Goal: Information Seeking & Learning: Learn about a topic

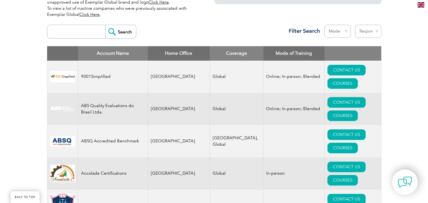
scroll to position [191, 0]
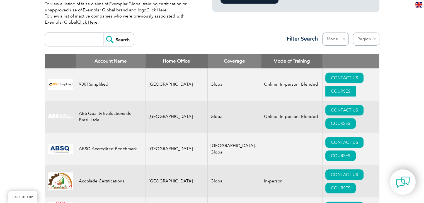
click at [349, 86] on link "COURSES" at bounding box center [340, 91] width 30 height 11
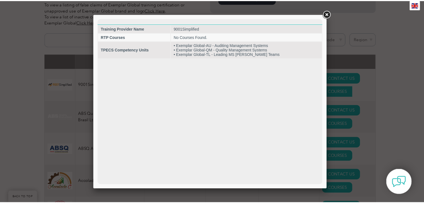
scroll to position [0, 0]
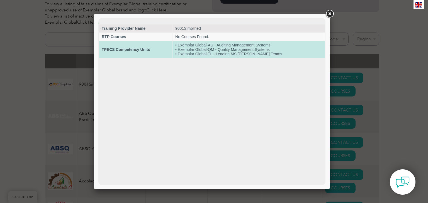
click at [242, 50] on td "• Exemplar Global-AU - Auditing Management Systems • Exemplar Global-QM - Quali…" at bounding box center [248, 49] width 152 height 17
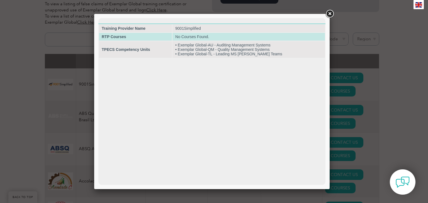
click at [194, 36] on td "No Courses Found." at bounding box center [248, 37] width 152 height 8
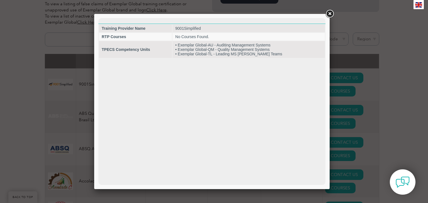
click at [328, 15] on link at bounding box center [329, 14] width 10 height 10
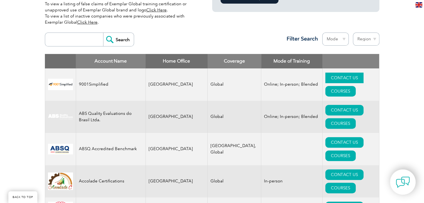
click at [325, 75] on link "CONTACT US" at bounding box center [344, 78] width 38 height 11
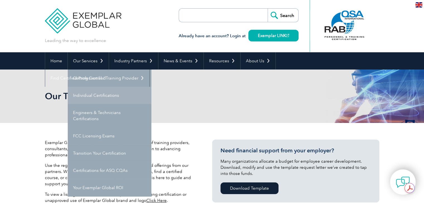
click at [95, 95] on link "Individual Certifications" at bounding box center [110, 95] width 84 height 17
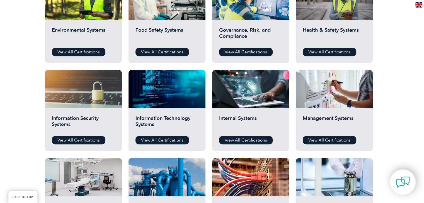
scroll to position [232, 0]
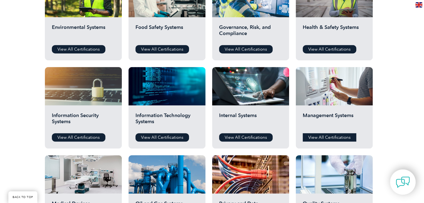
click at [329, 135] on link "View All Certifications" at bounding box center [328, 137] width 53 height 8
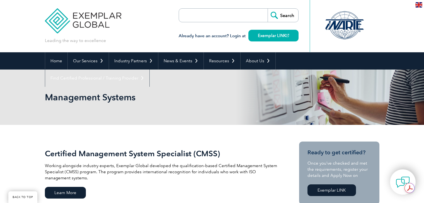
scroll to position [178, 0]
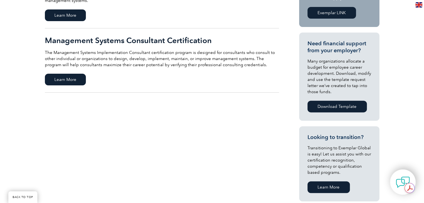
click at [423, 79] on html "BACK TO TOP Leading the way to excellence Search" at bounding box center [212, 178] width 424 height 712
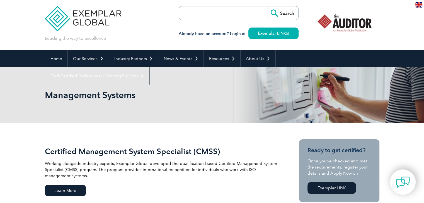
scroll to position [0, 0]
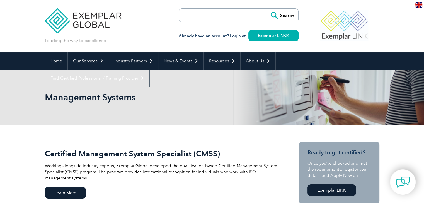
click at [345, 29] on div at bounding box center [343, 25] width 55 height 31
